Goal: Communication & Community: Answer question/provide support

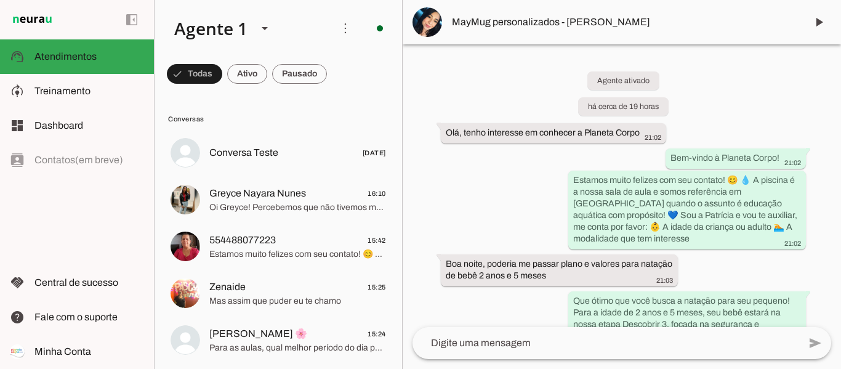
scroll to position [2021, 0]
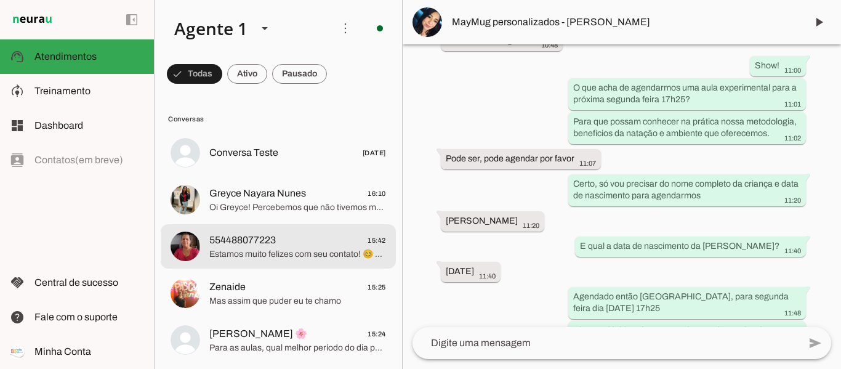
click at [317, 247] on span "554488077223 15:42" at bounding box center [297, 240] width 177 height 15
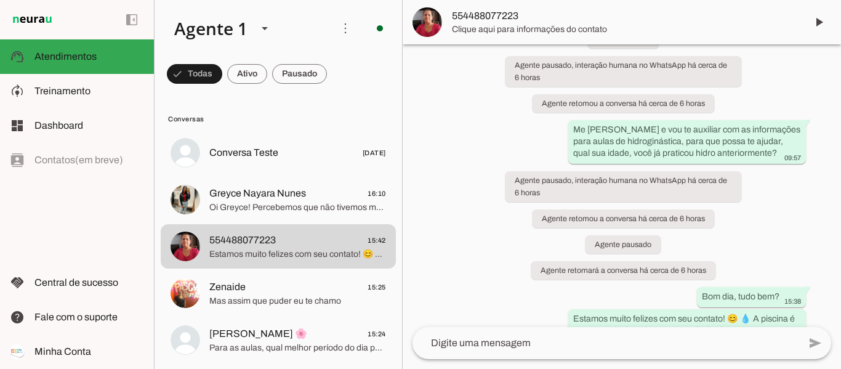
scroll to position [153, 0]
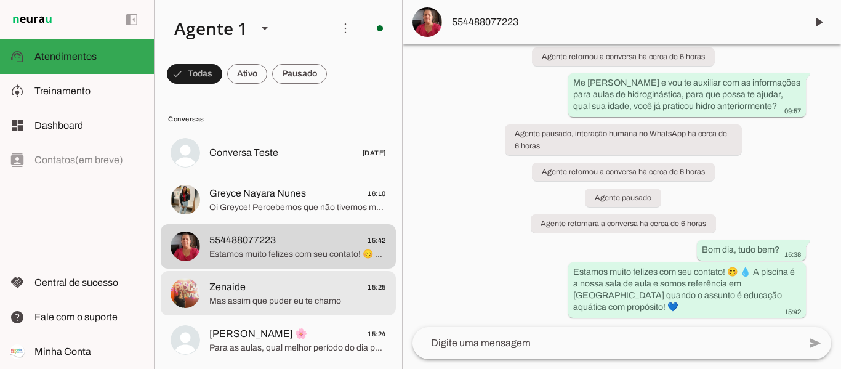
click at [293, 301] on span "Mas assim que puder eu te chamo" at bounding box center [297, 301] width 177 height 12
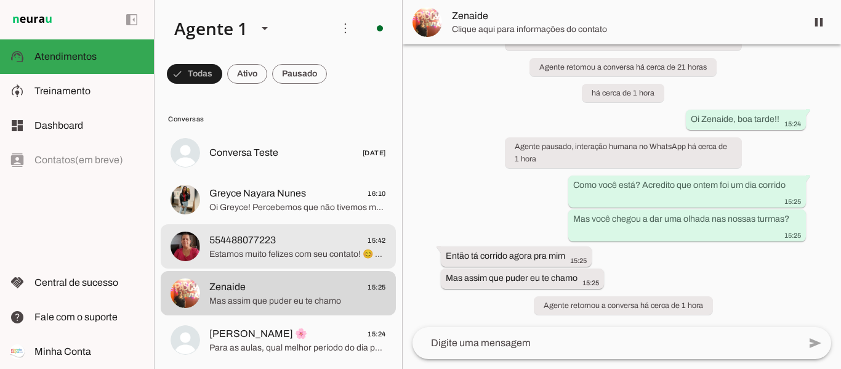
drag, startPoint x: 321, startPoint y: 334, endPoint x: 321, endPoint y: 265, distance: 68.4
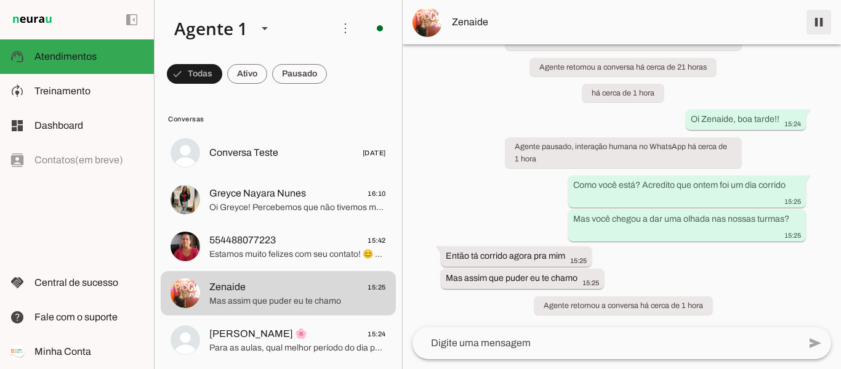
click at [825, 24] on span at bounding box center [819, 22] width 30 height 30
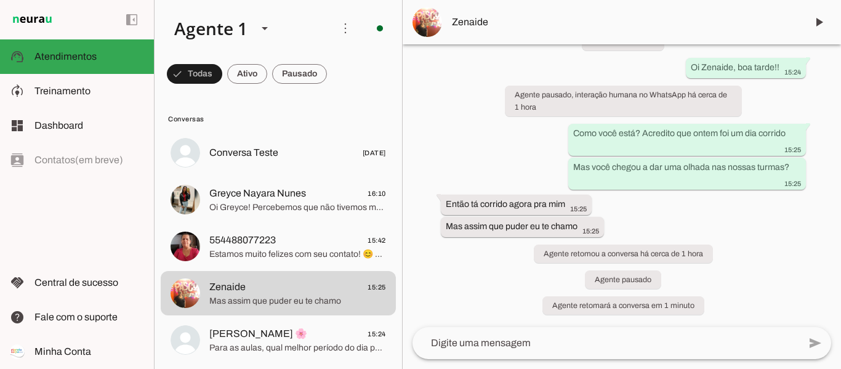
click at [470, 24] on span "Zenaide" at bounding box center [624, 22] width 345 height 15
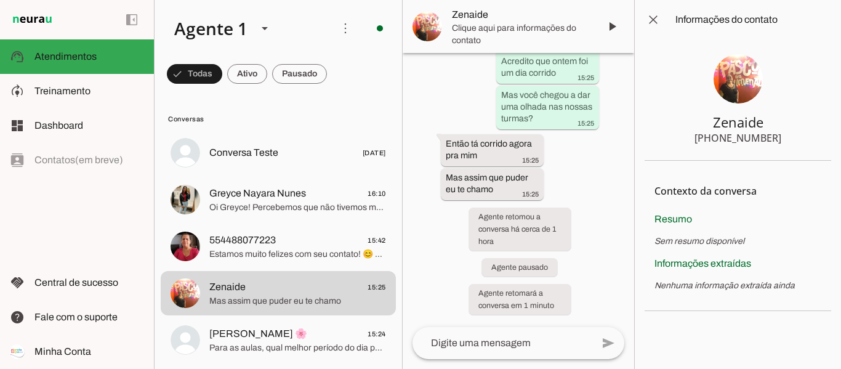
click at [733, 78] on img at bounding box center [738, 78] width 49 height 49
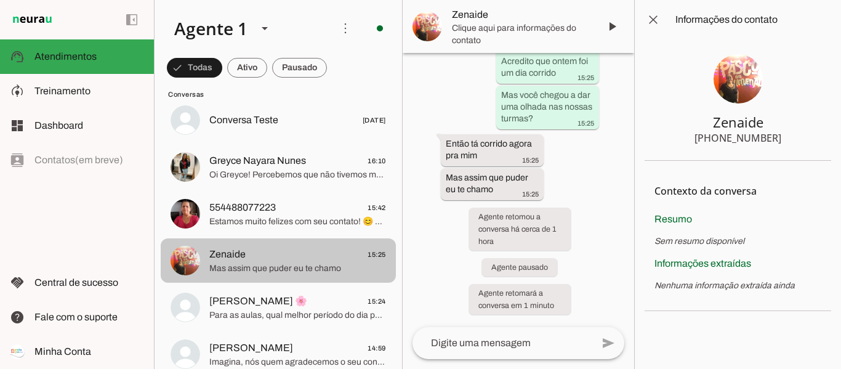
scroll to position [62, 0]
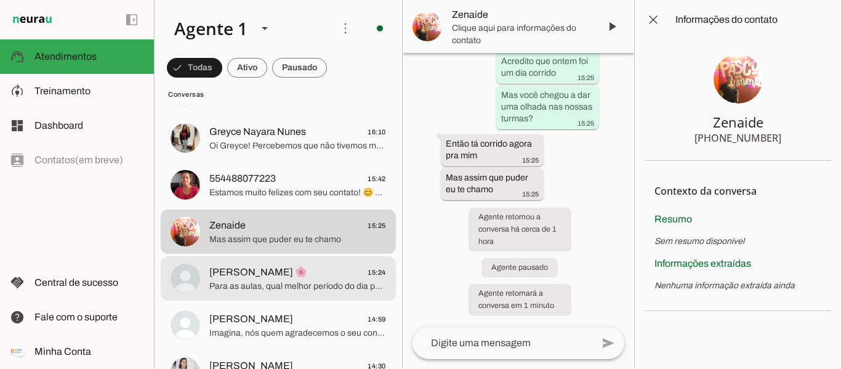
click at [310, 272] on span "Lais Kellyn 🌸 15:24" at bounding box center [297, 272] width 177 height 15
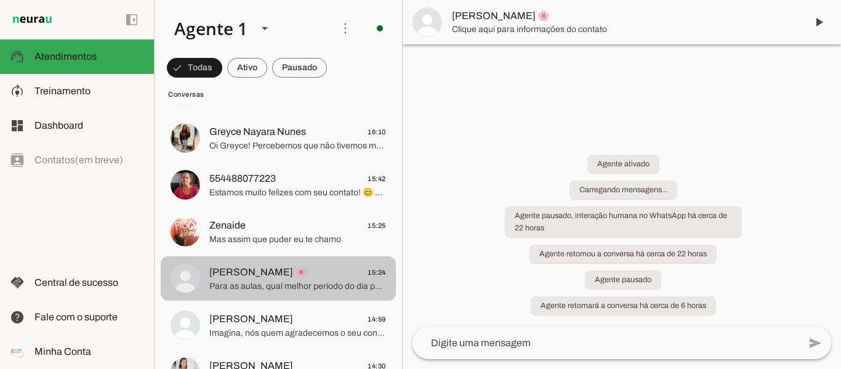
scroll to position [788, 0]
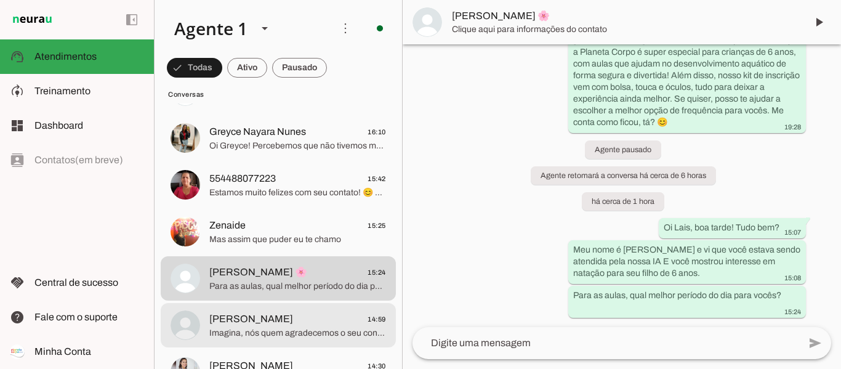
click at [338, 327] on span "Imagina, nós quem agradecemos o seu contato e interesse" at bounding box center [297, 333] width 177 height 12
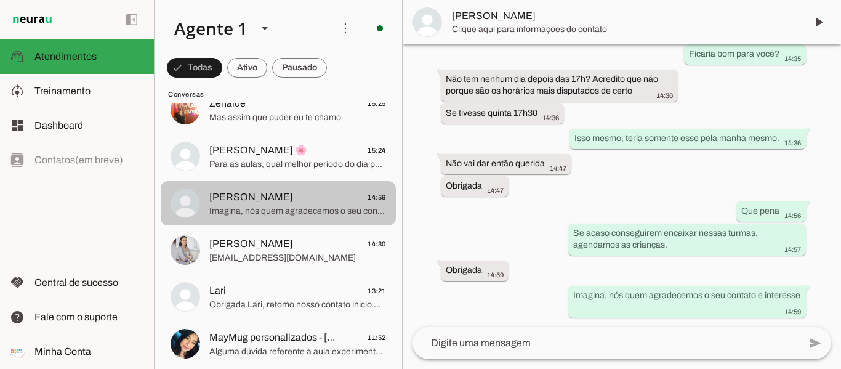
scroll to position [185, 0]
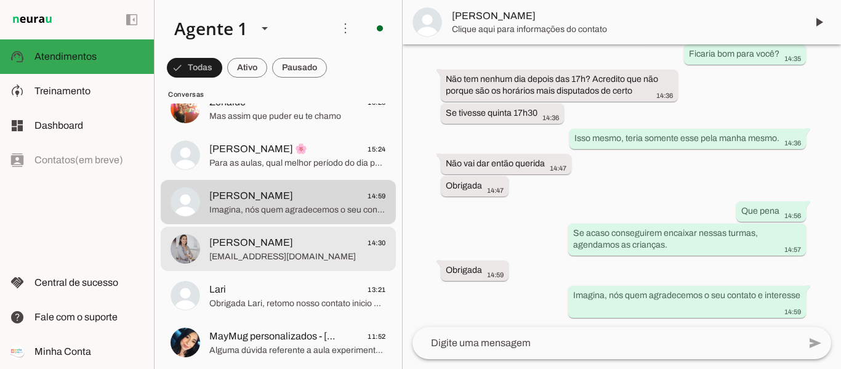
click at [318, 254] on span "[EMAIL_ADDRESS][DOMAIN_NAME]" at bounding box center [297, 257] width 177 height 12
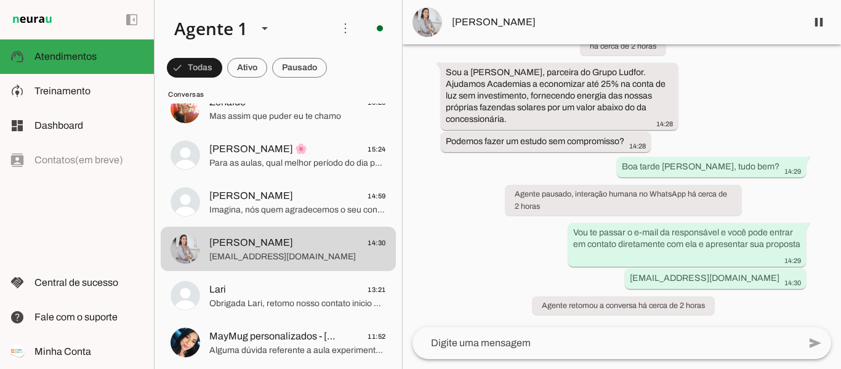
click at [507, 345] on textarea at bounding box center [606, 343] width 387 height 15
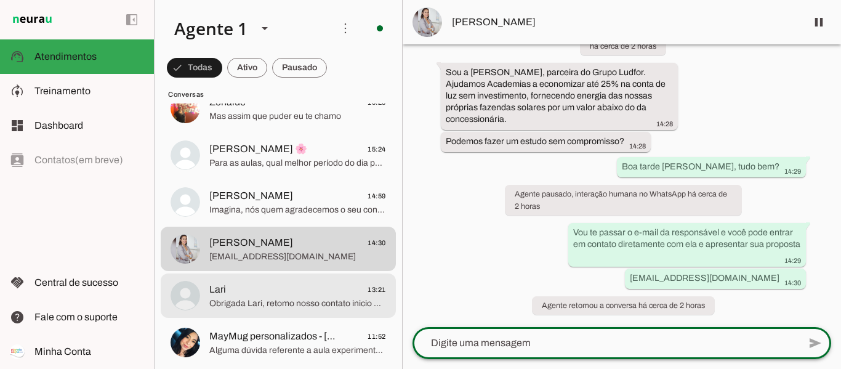
click at [309, 284] on span "Lari 13:21" at bounding box center [297, 289] width 177 height 15
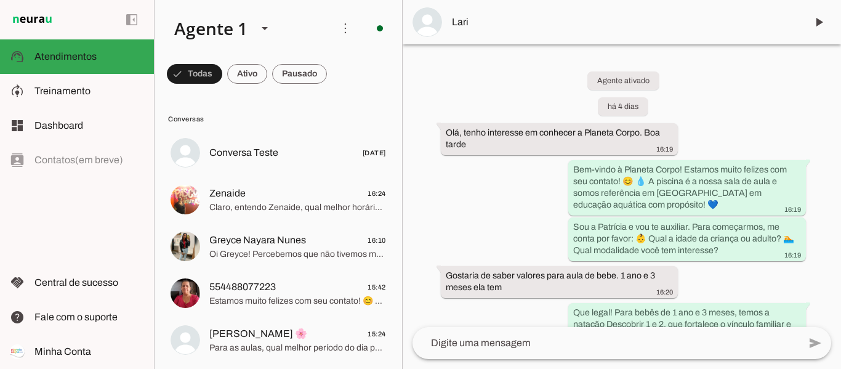
scroll to position [1266, 0]
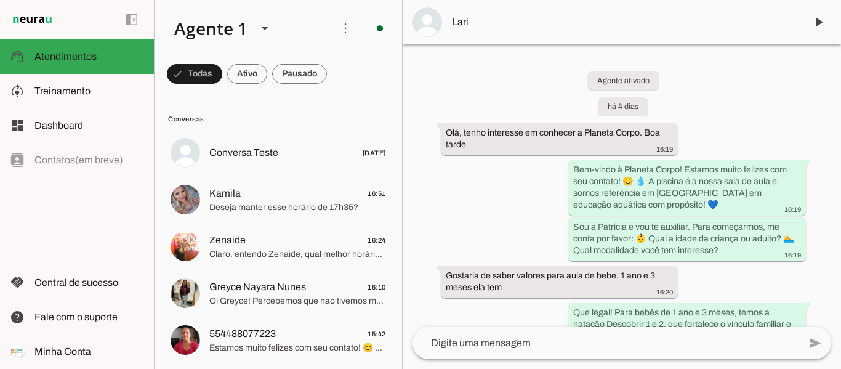
scroll to position [1266, 0]
